Goal: Obtain resource: Obtain resource

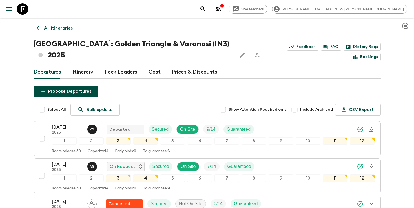
scroll to position [85, 0]
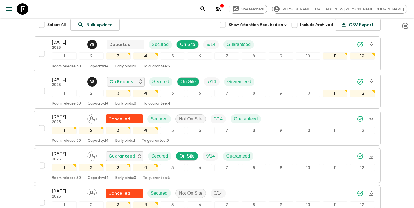
click at [206, 10] on icon "search adventures" at bounding box center [203, 9] width 7 height 7
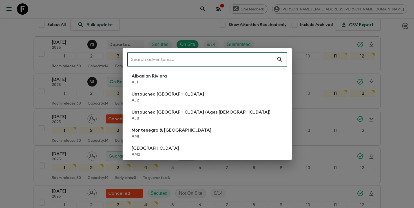
click at [232, 60] on input "text" at bounding box center [201, 60] width 149 height 16
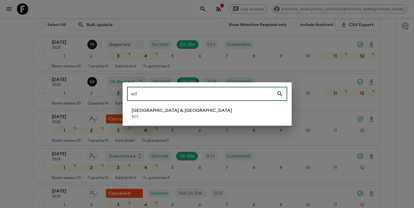
type input "sc1"
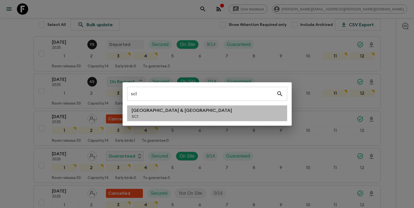
click at [199, 107] on li "[GEOGRAPHIC_DATA] & Croatia SC1" at bounding box center [207, 113] width 160 height 16
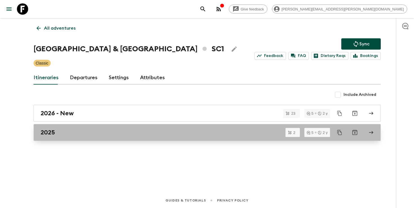
click at [208, 133] on div "2025" at bounding box center [202, 132] width 323 height 7
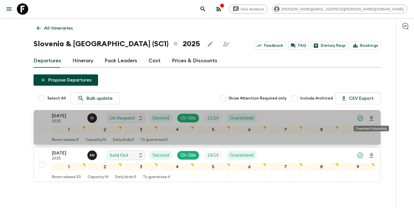
click at [372, 116] on icon "Download Onboarding" at bounding box center [371, 118] width 7 height 7
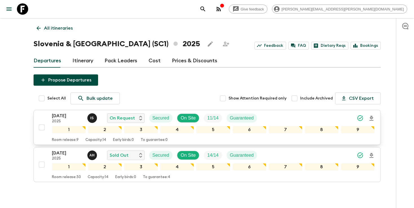
click at [206, 8] on icon "search adventures" at bounding box center [203, 9] width 7 height 7
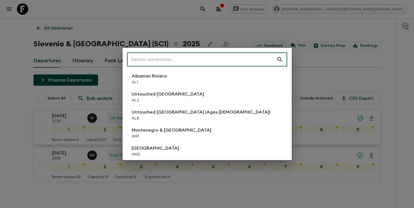
click at [237, 60] on input "text" at bounding box center [201, 60] width 149 height 16
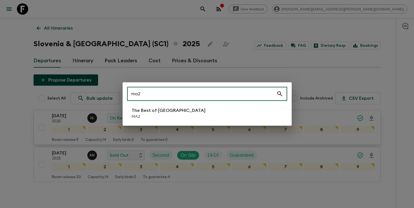
type input "ma2"
click at [186, 115] on li "The Best of [GEOGRAPHIC_DATA] MA2" at bounding box center [207, 113] width 160 height 16
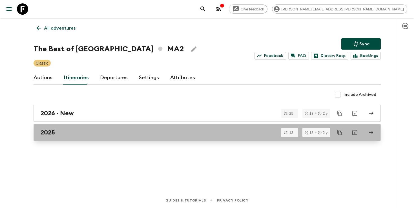
click at [177, 132] on div "2025" at bounding box center [202, 132] width 323 height 7
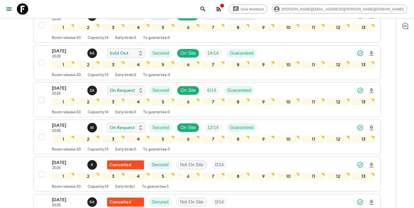
scroll to position [139, 0]
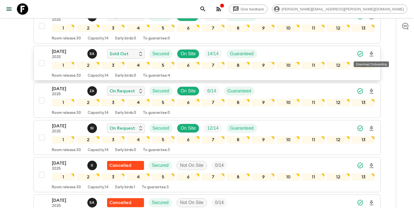
click at [372, 54] on icon "Download Onboarding" at bounding box center [372, 54] width 4 height 5
click at [206, 10] on icon "search adventures" at bounding box center [203, 9] width 7 height 7
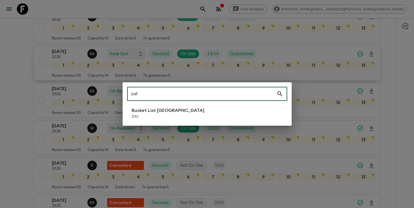
type input "za1"
click at [155, 116] on p "ZA1" at bounding box center [168, 117] width 73 height 6
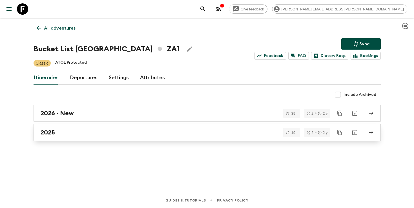
click at [190, 133] on div "2025" at bounding box center [202, 132] width 323 height 7
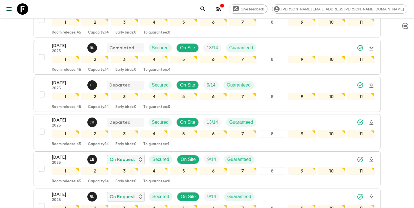
scroll to position [119, 0]
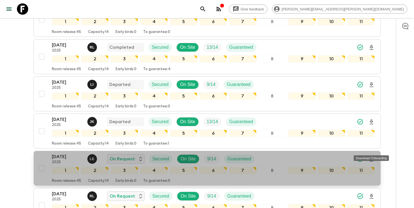
click at [371, 156] on icon "Download Onboarding" at bounding box center [371, 159] width 7 height 7
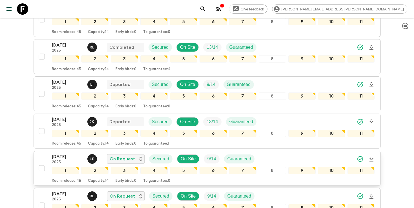
click at [209, 11] on button "search adventures" at bounding box center [202, 8] width 11 height 11
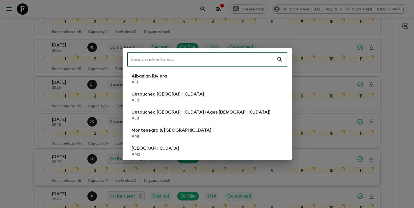
click at [234, 56] on input "text" at bounding box center [201, 60] width 149 height 16
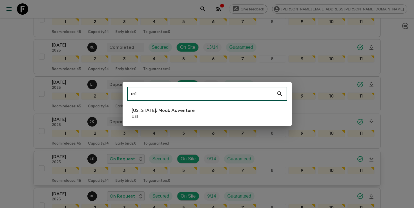
type input "us1"
click at [193, 111] on li "[US_STATE]: Moab Adventure US1" at bounding box center [207, 113] width 160 height 16
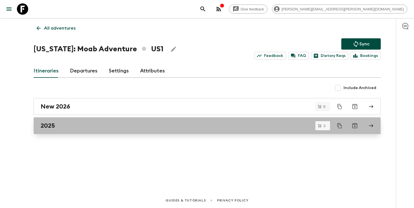
click at [181, 123] on div "2025" at bounding box center [202, 125] width 323 height 7
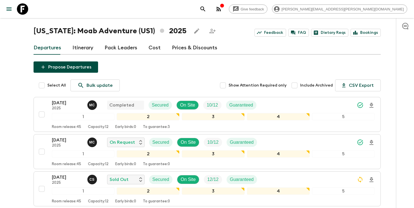
scroll to position [50, 0]
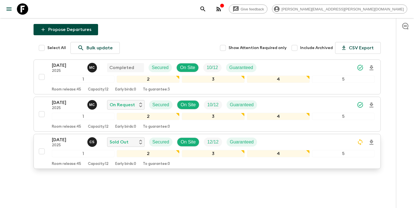
click at [371, 143] on icon "Download Onboarding" at bounding box center [372, 142] width 4 height 5
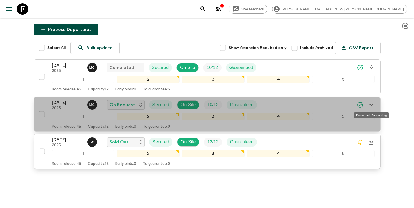
click at [372, 105] on icon "Download Onboarding" at bounding box center [372, 105] width 4 height 5
